Goal: Complete application form

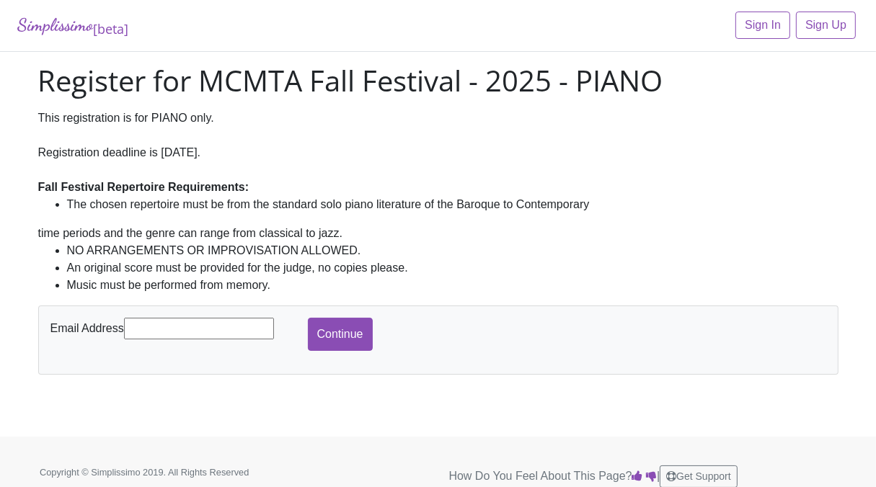
click at [157, 329] on input "text" at bounding box center [199, 329] width 150 height 22
type input "[EMAIL_ADDRESS][DOMAIN_NAME]"
click at [337, 329] on input "Continue" at bounding box center [340, 334] width 65 height 33
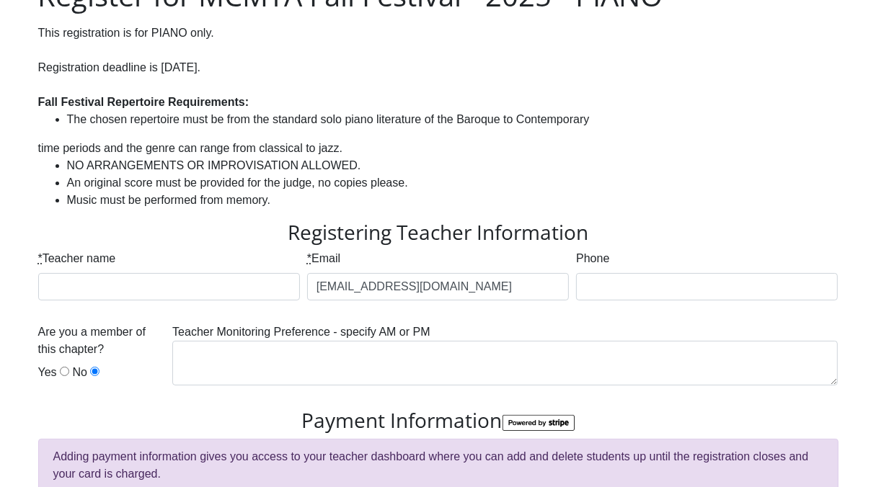
scroll to position [87, 0]
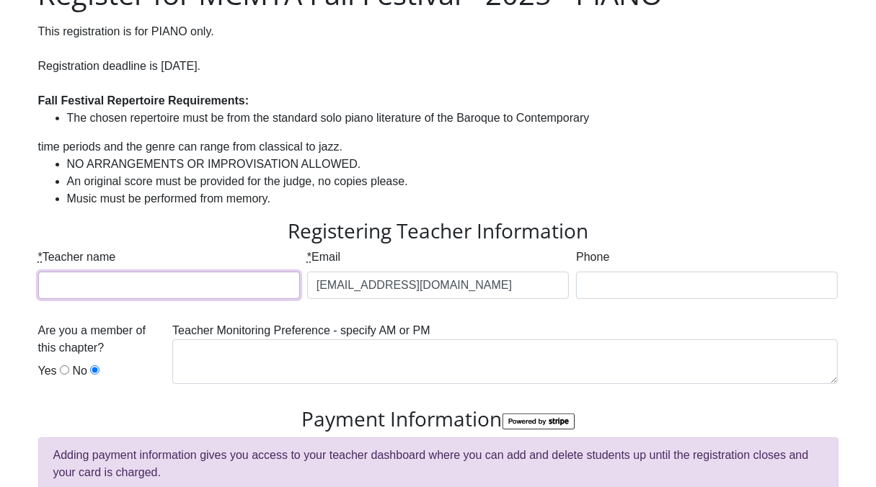
click at [243, 287] on input "* Teacher name" at bounding box center [169, 285] width 262 height 27
type input "[PERSON_NAME]"
type input "9405958257"
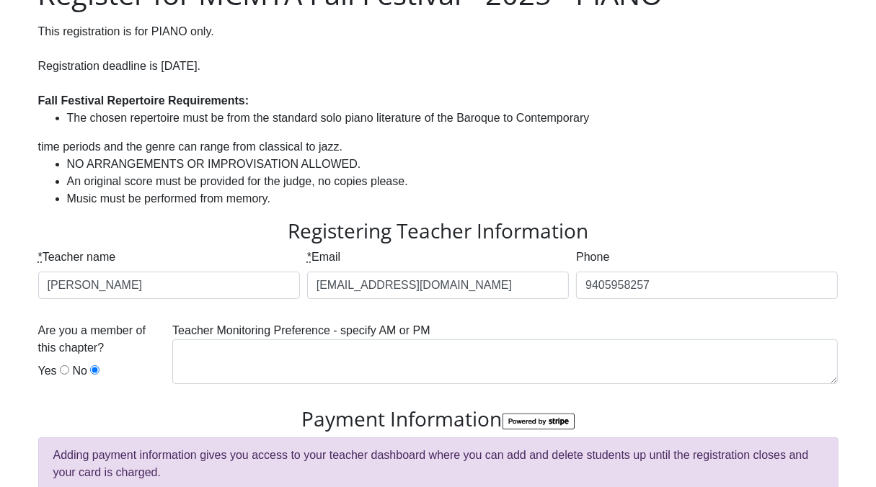
click at [60, 371] on input "Yes" at bounding box center [64, 370] width 9 height 9
radio input "true"
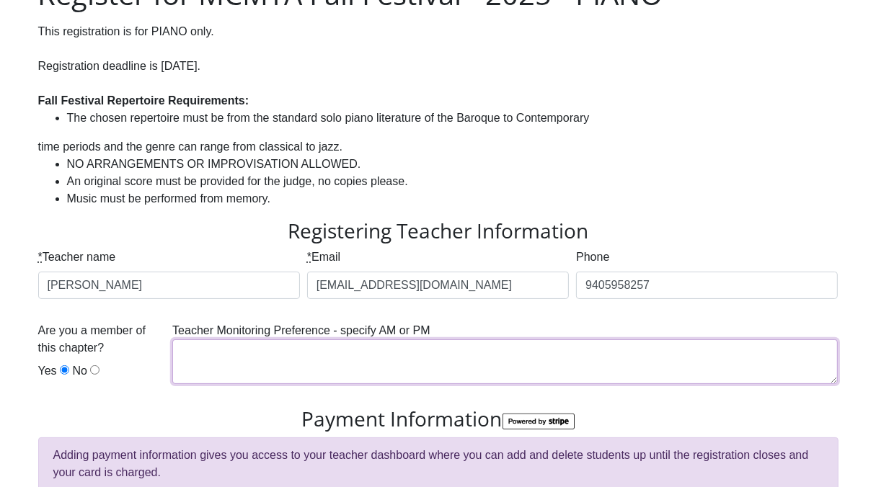
click at [283, 354] on textarea at bounding box center [505, 362] width 666 height 45
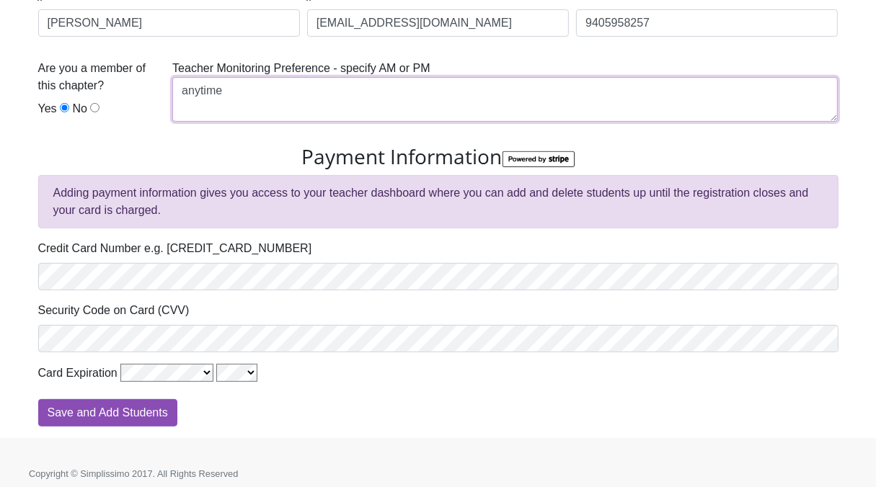
scroll to position [356, 0]
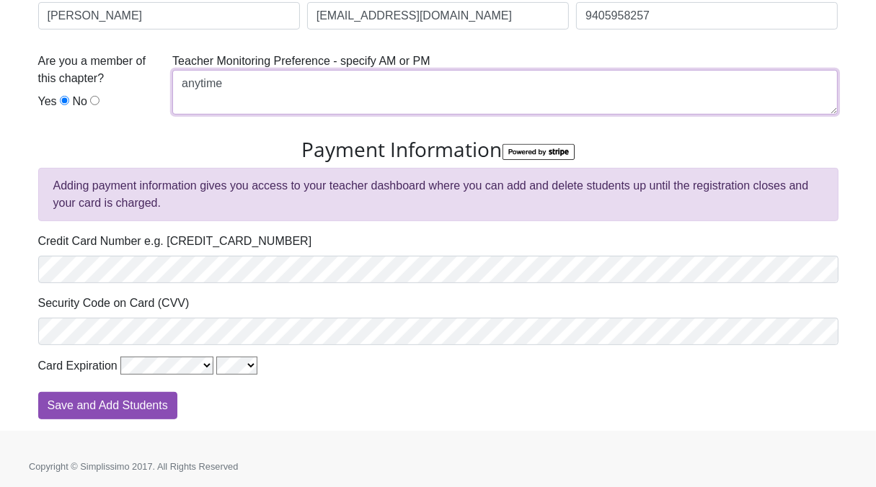
type textarea "anytime"
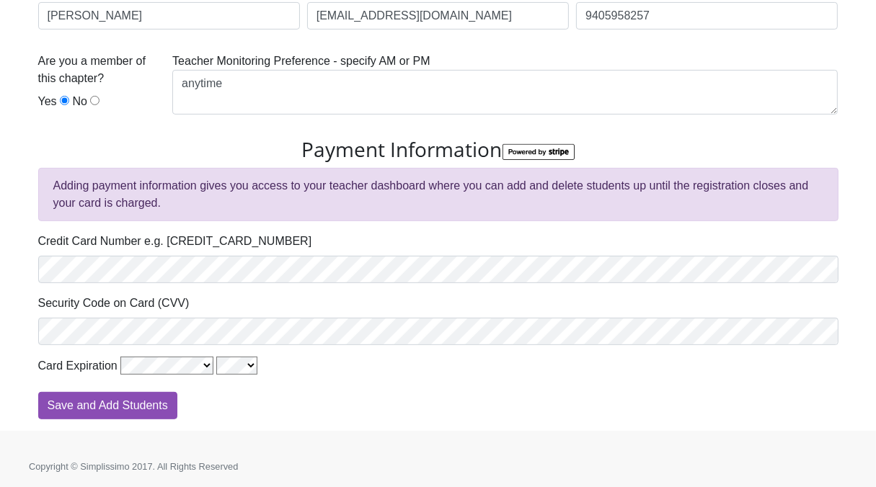
click at [324, 386] on form "Registering Teacher Information * Teacher name Imre Pátkai * Email info@claviat…" at bounding box center [438, 185] width 800 height 470
click at [97, 403] on input "Save and Add Students" at bounding box center [107, 405] width 139 height 27
type input "Processing"
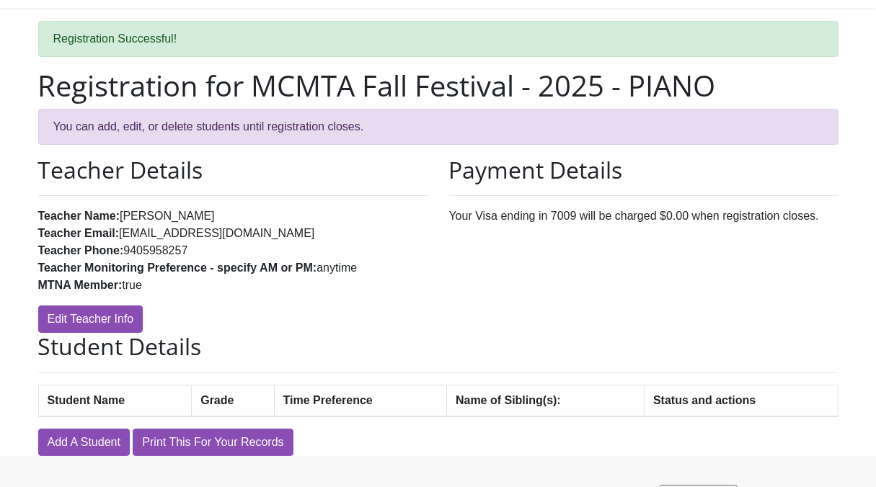
scroll to position [74, 0]
